Goal: Task Accomplishment & Management: Complete application form

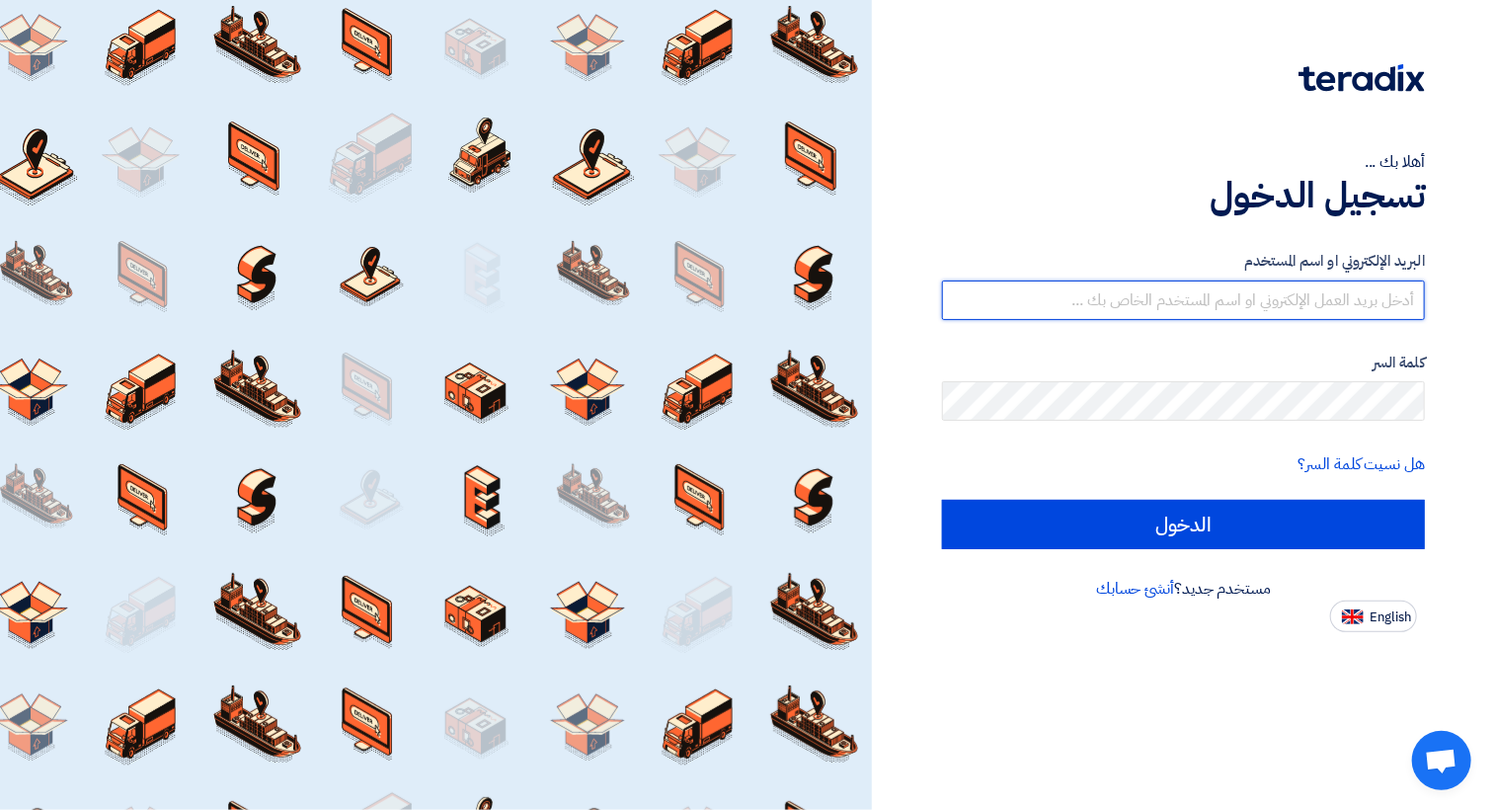
click at [1302, 303] on input "text" at bounding box center [1183, 301] width 483 height 40
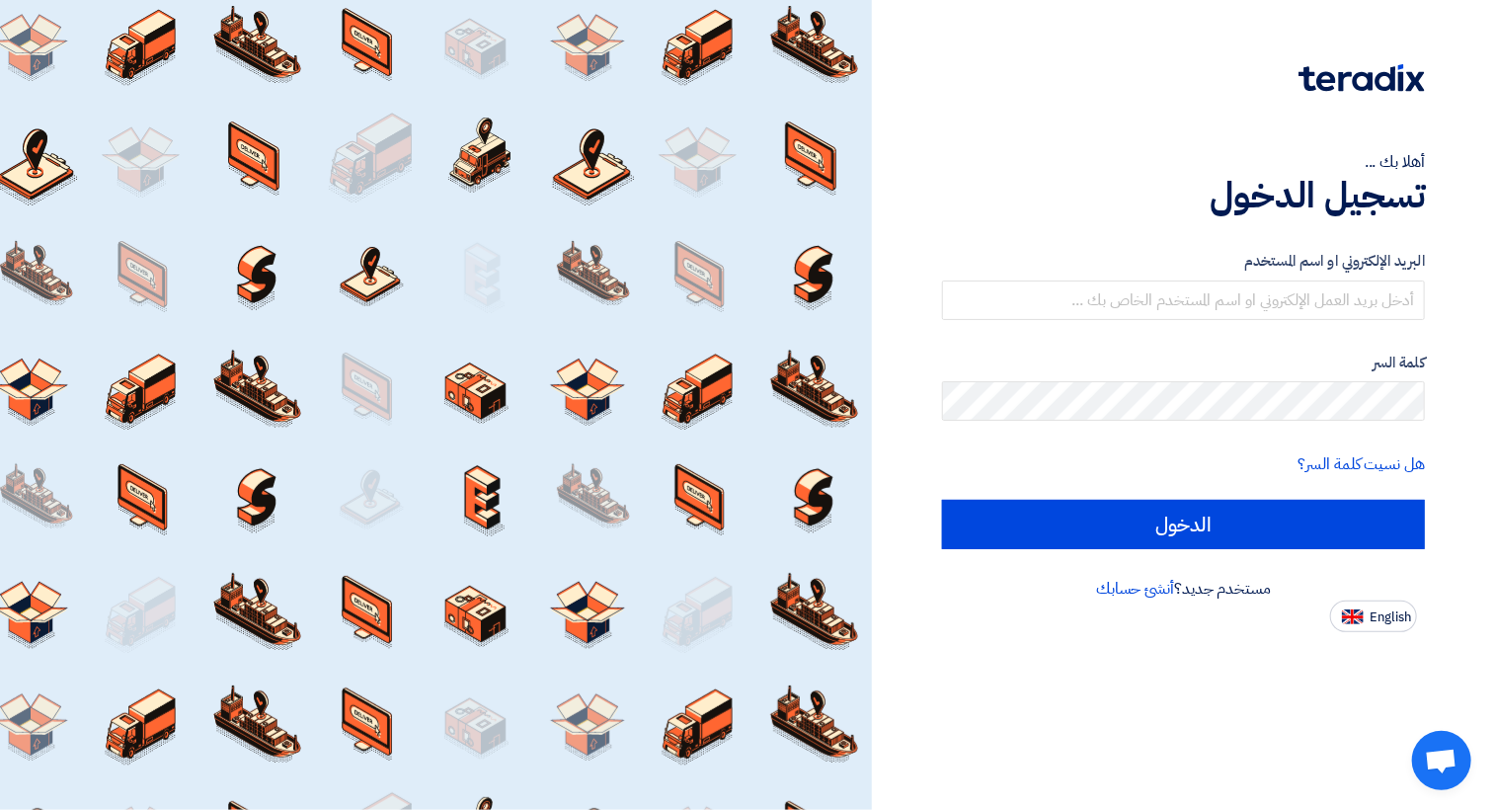
drag, startPoint x: 1228, startPoint y: 588, endPoint x: 1249, endPoint y: 592, distance: 21.1
click at [1228, 588] on div "مستخدم جديد؟ أنشئ حسابك" at bounding box center [1183, 589] width 483 height 24
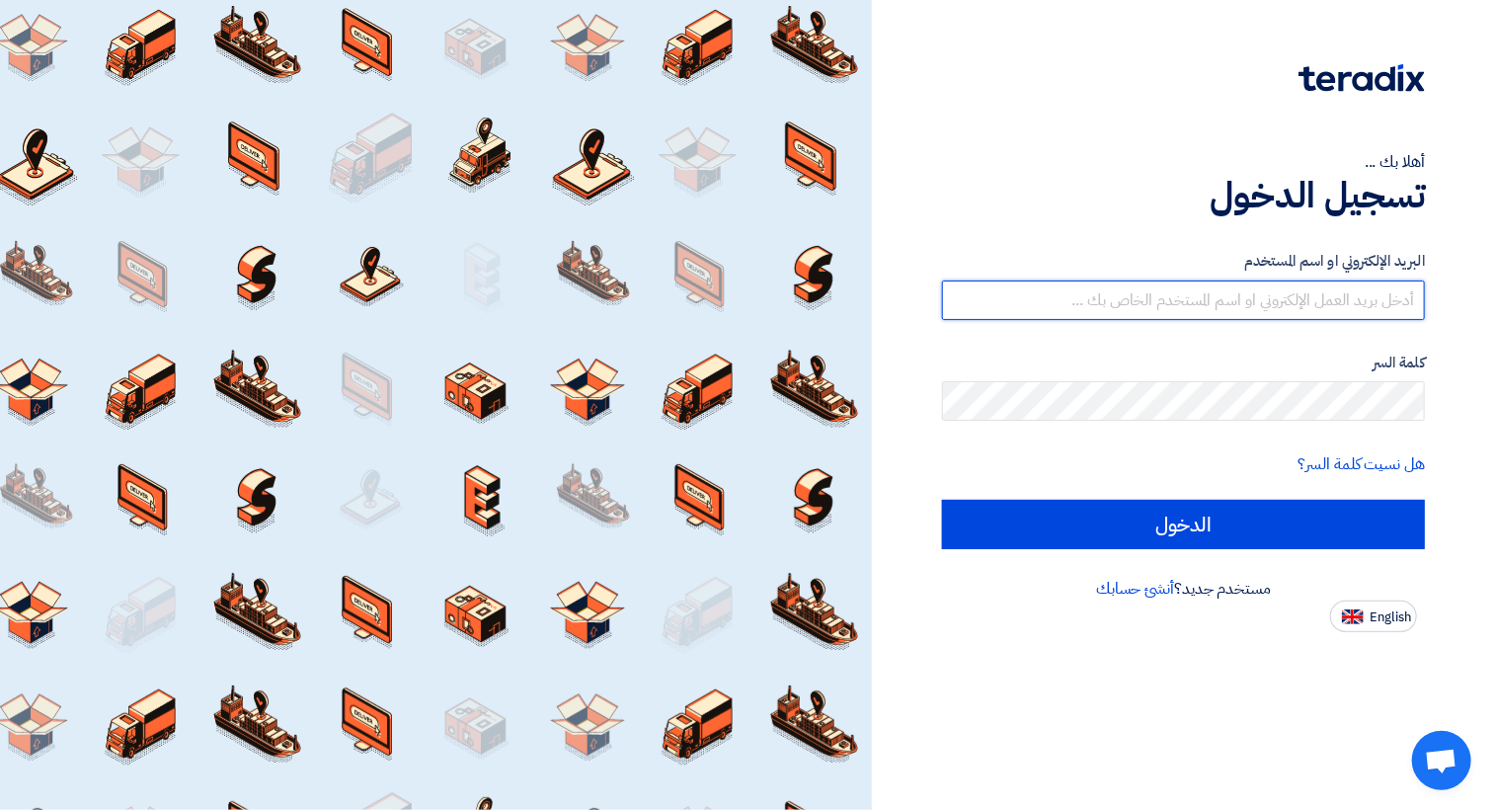
click at [1326, 302] on input "text" at bounding box center [1183, 301] width 483 height 40
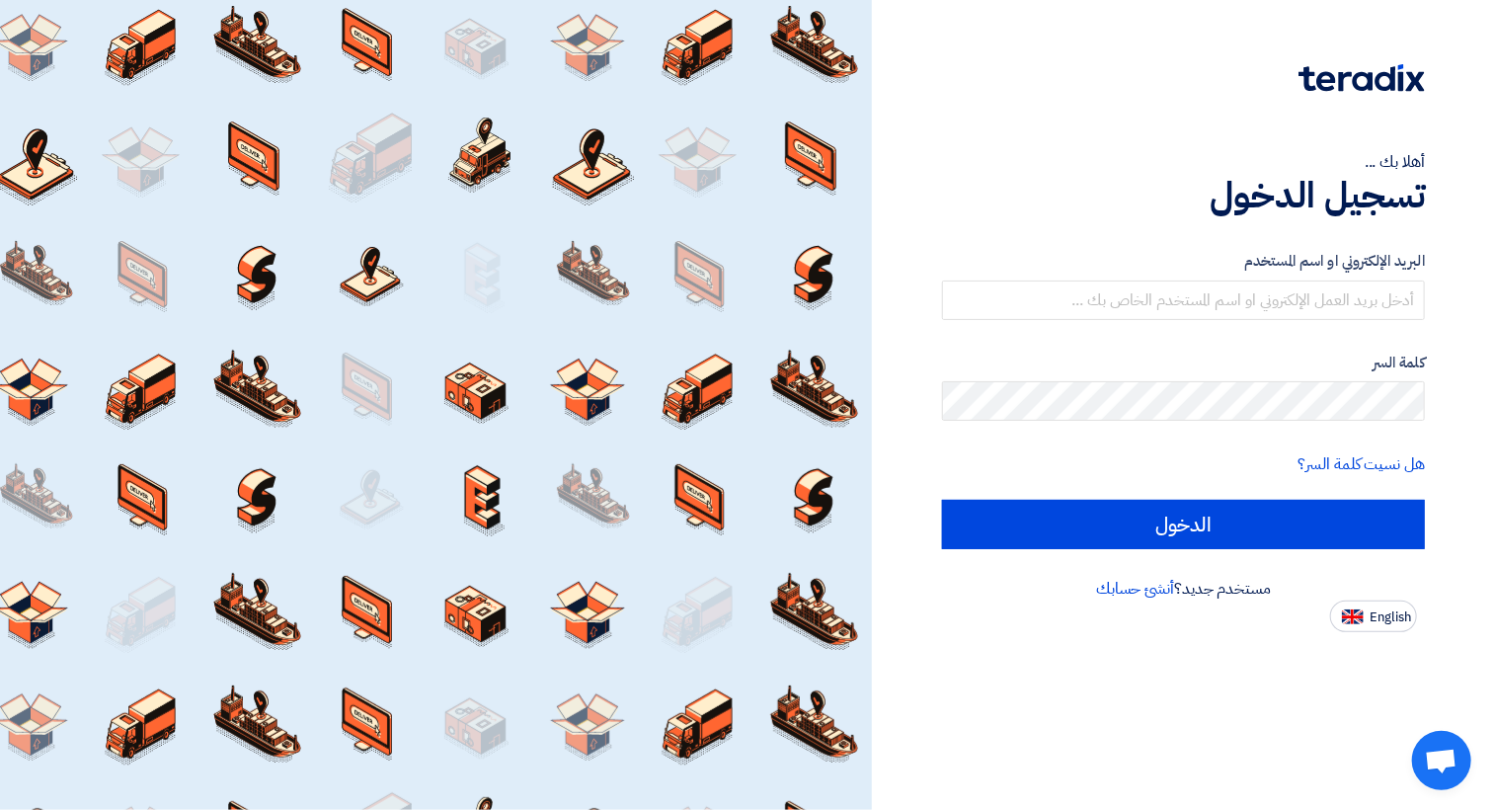
click at [403, 334] on div at bounding box center [436, 405] width 872 height 810
click at [393, 318] on div at bounding box center [436, 405] width 872 height 810
click at [391, 316] on div at bounding box center [436, 405] width 872 height 810
click at [389, 315] on div at bounding box center [436, 405] width 872 height 810
click at [386, 311] on div at bounding box center [436, 405] width 872 height 810
